Goal: Transaction & Acquisition: Purchase product/service

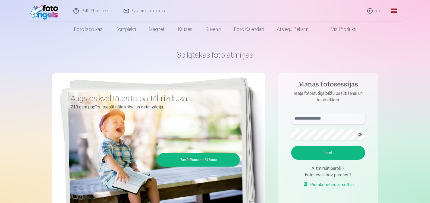
click at [320, 120] on input "text" at bounding box center [328, 118] width 74 height 11
type input "**********"
click at [320, 155] on button "Ieiet" at bounding box center [328, 153] width 74 height 14
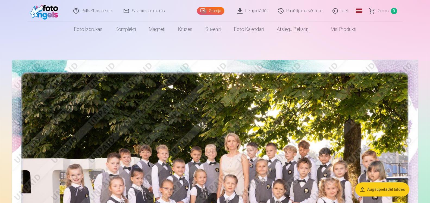
click at [260, 10] on link "Lejupielādēt" at bounding box center [252, 11] width 41 height 22
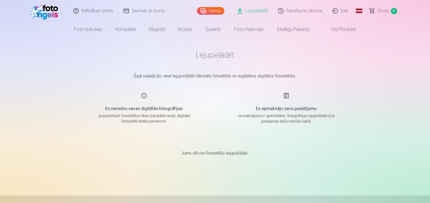
click at [213, 12] on link "Galerija" at bounding box center [210, 11] width 27 height 8
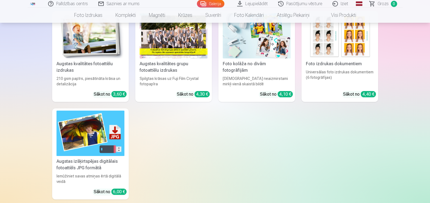
scroll to position [2103, 0]
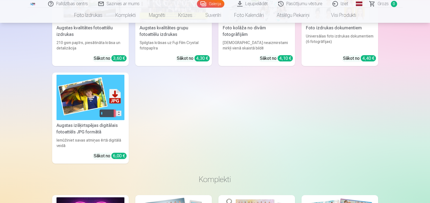
click at [111, 102] on img at bounding box center [90, 97] width 68 height 45
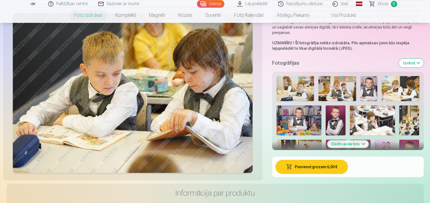
scroll to position [110, 0]
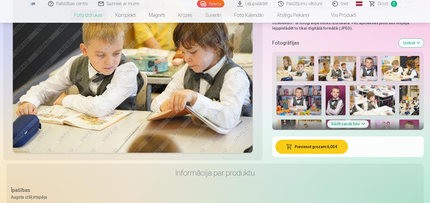
click at [334, 70] on img at bounding box center [337, 68] width 38 height 25
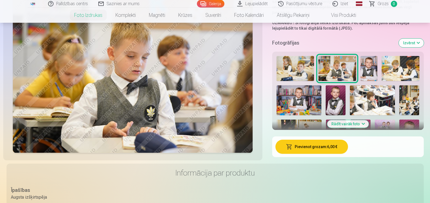
click at [363, 72] on img at bounding box center [368, 68] width 17 height 25
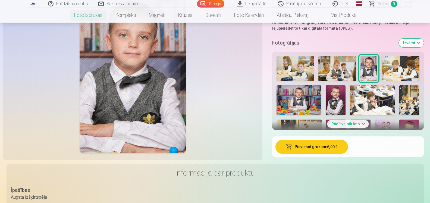
click at [340, 64] on img at bounding box center [337, 68] width 38 height 25
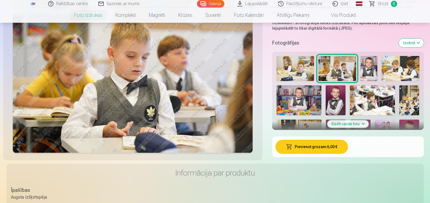
click at [322, 150] on button "Pievienot grozam : 6,00 €" at bounding box center [311, 147] width 73 height 14
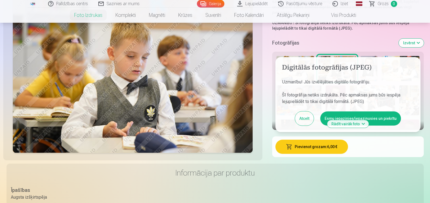
click at [370, 118] on button "Esmu iepazinies/iepazinusies un piekrītu" at bounding box center [360, 118] width 81 height 14
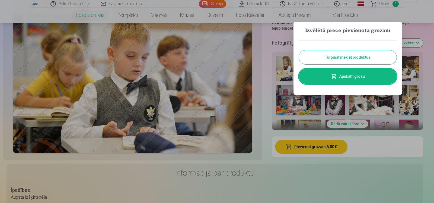
click at [368, 59] on button "Turpināt meklēt produktus" at bounding box center [348, 57] width 98 height 14
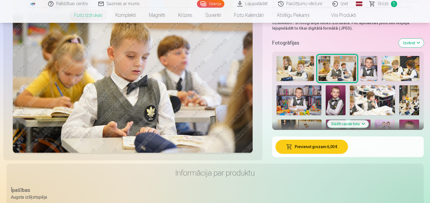
click at [369, 71] on img at bounding box center [368, 68] width 17 height 25
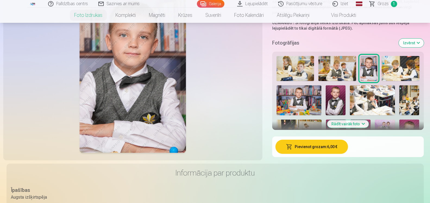
click at [331, 146] on button "Pievienot grozam : 6,00 €" at bounding box center [311, 147] width 73 height 14
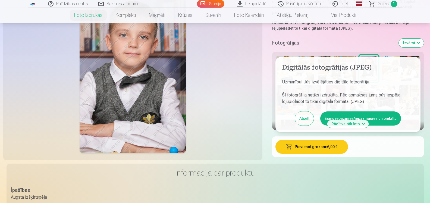
click at [373, 117] on button "Esmu iepazinies/iepazinusies un piekrītu" at bounding box center [360, 118] width 81 height 14
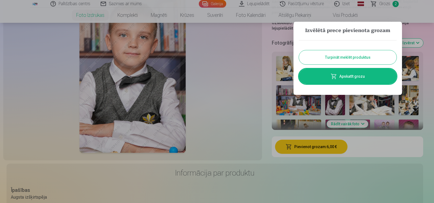
click at [370, 57] on button "Turpināt meklēt produktus" at bounding box center [348, 57] width 98 height 14
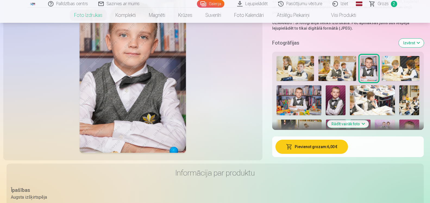
click at [390, 67] on img at bounding box center [401, 68] width 38 height 25
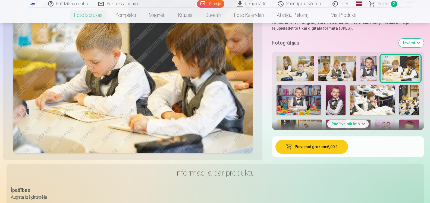
click at [335, 144] on button "Pievienot grozam : 6,00 €" at bounding box center [311, 147] width 73 height 14
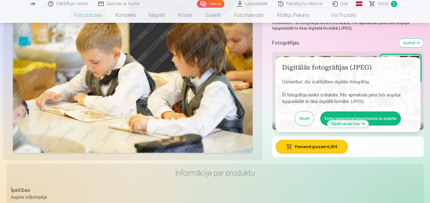
click at [338, 119] on button "Esmu iepazinies/iepazinusies un piekrītu" at bounding box center [360, 118] width 81 height 14
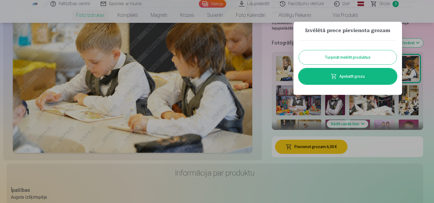
click at [331, 58] on button "Turpināt meklēt produktus" at bounding box center [348, 57] width 98 height 14
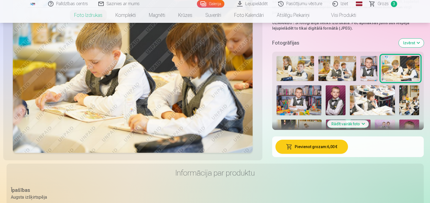
click at [309, 97] on img at bounding box center [298, 100] width 45 height 30
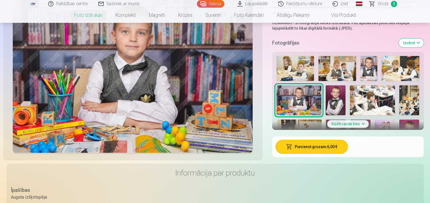
click at [315, 145] on button "Pievienot grozam : 6,00 €" at bounding box center [311, 147] width 73 height 14
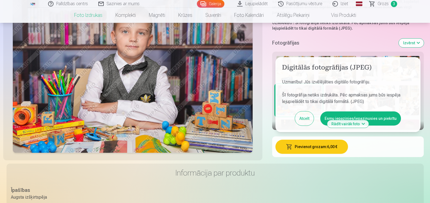
click at [345, 116] on button "Esmu iepazinies/iepazinusies un piekrītu" at bounding box center [360, 118] width 81 height 14
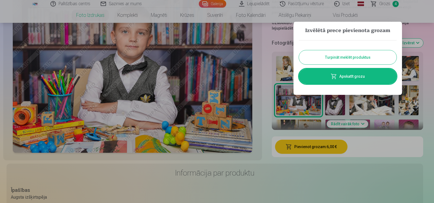
click at [367, 59] on button "Turpināt meklēt produktus" at bounding box center [348, 57] width 98 height 14
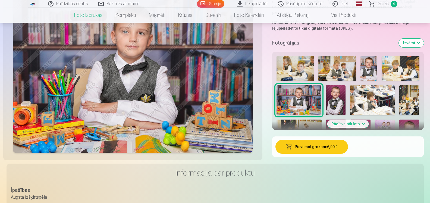
click at [406, 39] on button "Izvērst" at bounding box center [411, 43] width 25 height 9
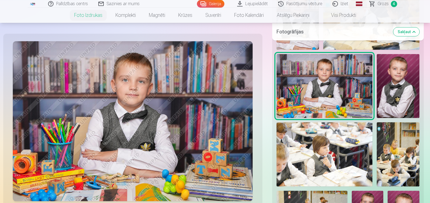
scroll to position [214, 0]
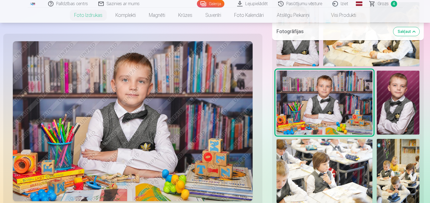
click at [408, 93] on img at bounding box center [398, 103] width 43 height 64
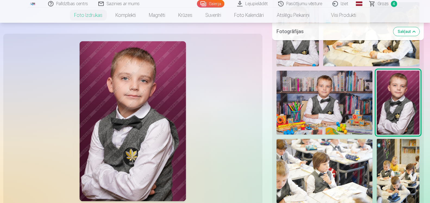
click at [413, 32] on button "Sakļaut" at bounding box center [406, 31] width 26 height 9
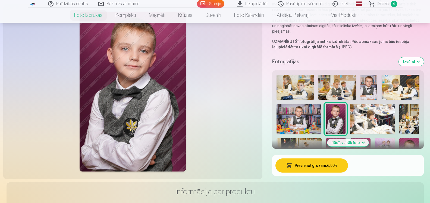
scroll to position [90, 0]
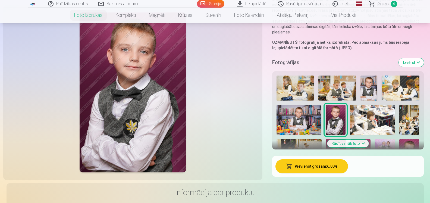
click at [319, 168] on button "Pievienot grozam : 6,00 €" at bounding box center [311, 166] width 73 height 14
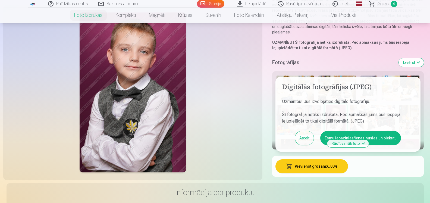
click at [339, 138] on button "Esmu iepazinies/iepazinusies un piekrītu" at bounding box center [360, 138] width 81 height 14
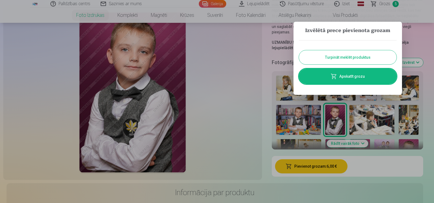
click at [357, 81] on link "Apskatīt grozu" at bounding box center [348, 76] width 98 height 15
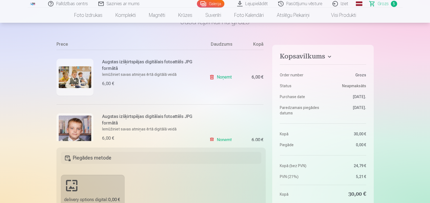
scroll to position [8, 0]
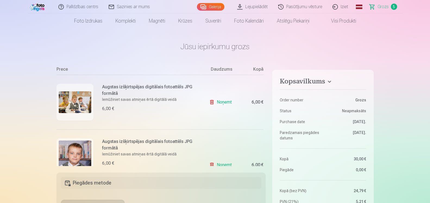
click at [198, 8] on link "Galerija" at bounding box center [210, 7] width 27 height 8
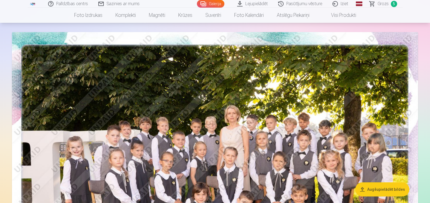
scroll to position [42, 0]
